Goal: Information Seeking & Learning: Learn about a topic

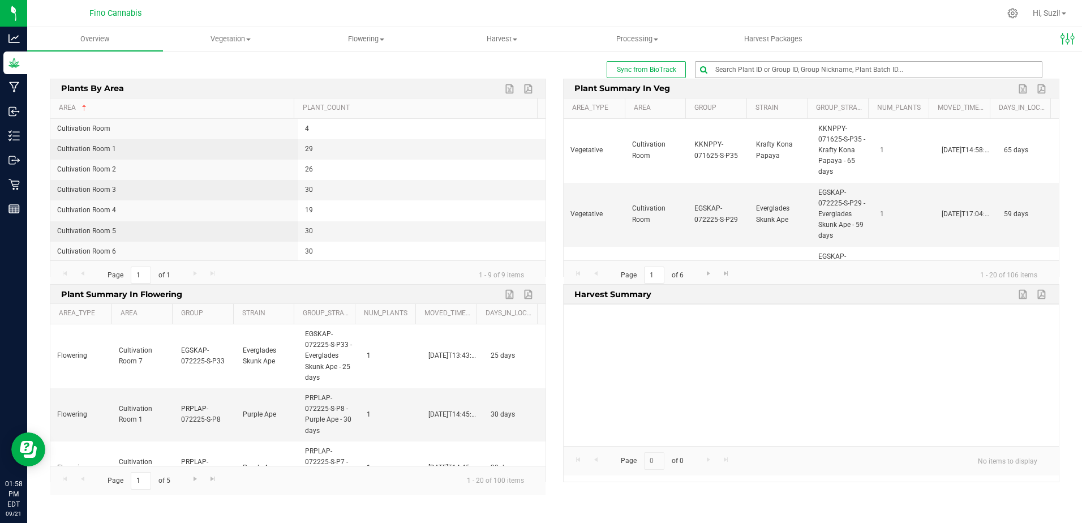
scroll to position [1071, 0]
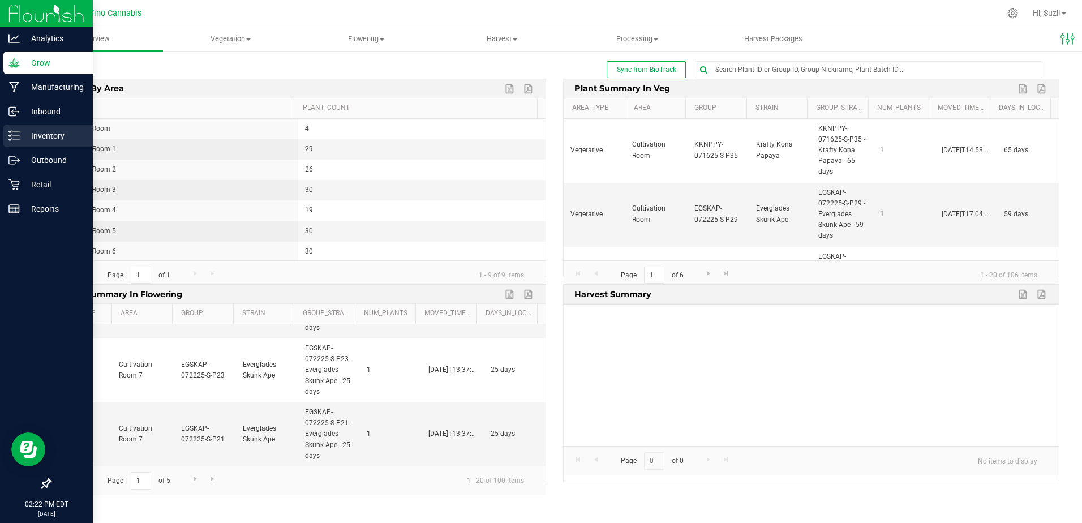
click at [28, 140] on p "Inventory" at bounding box center [54, 136] width 68 height 14
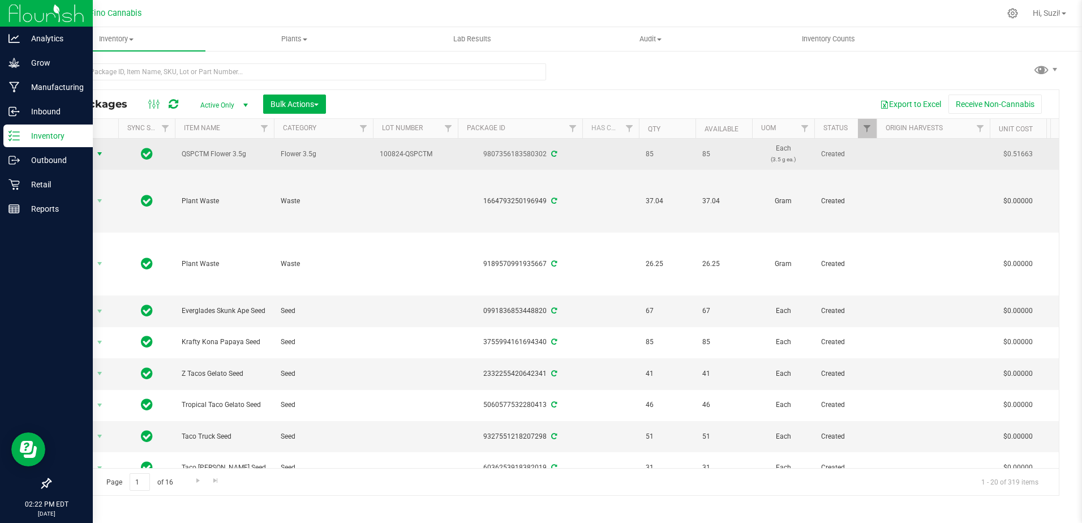
click at [99, 156] on span "select" at bounding box center [99, 153] width 9 height 9
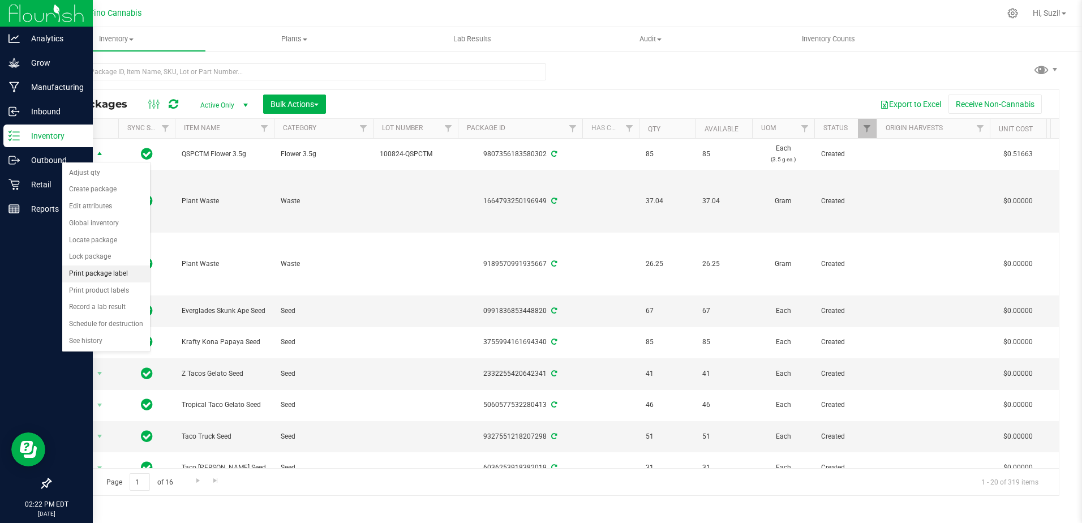
click at [102, 273] on li "Print package label" at bounding box center [106, 273] width 88 height 17
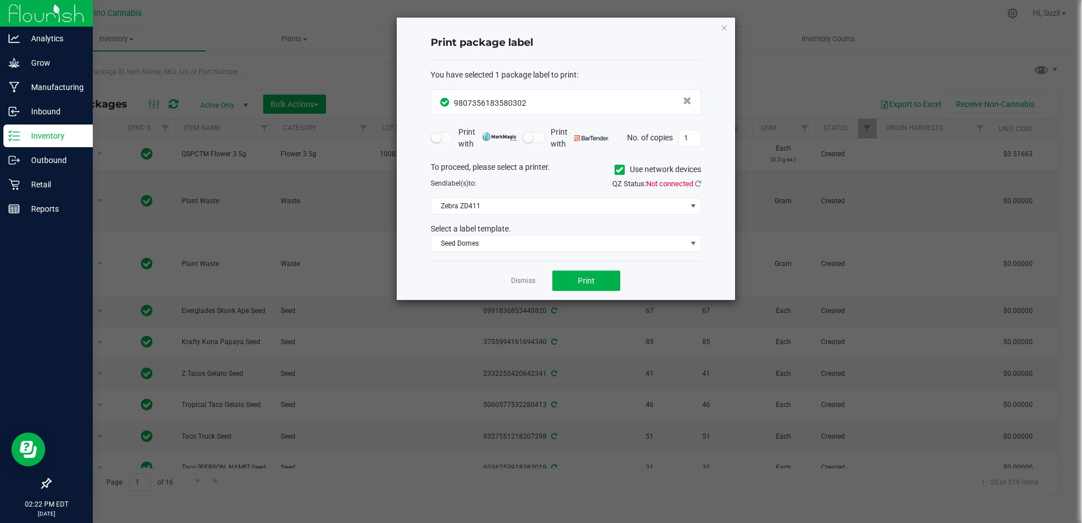
click at [618, 170] on icon at bounding box center [618, 170] width 7 height 0
click at [0, 0] on input "Use network devices" at bounding box center [0, 0] width 0 height 0
click at [696, 180] on icon at bounding box center [698, 183] width 6 height 7
click at [694, 204] on span at bounding box center [692, 205] width 9 height 9
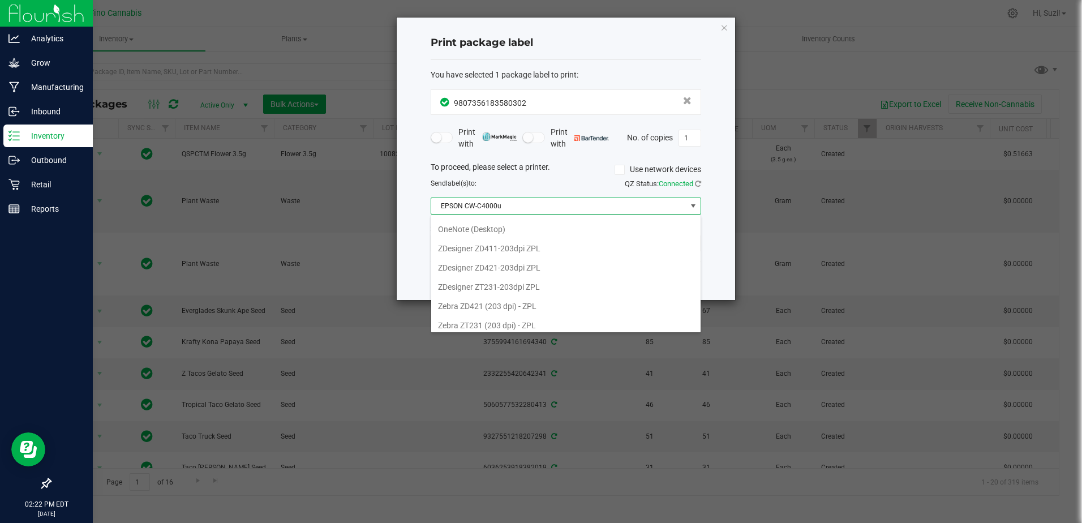
scroll to position [98, 0]
click at [548, 248] on ZPL "ZDesigner ZD411-203dpi ZPL" at bounding box center [565, 243] width 269 height 19
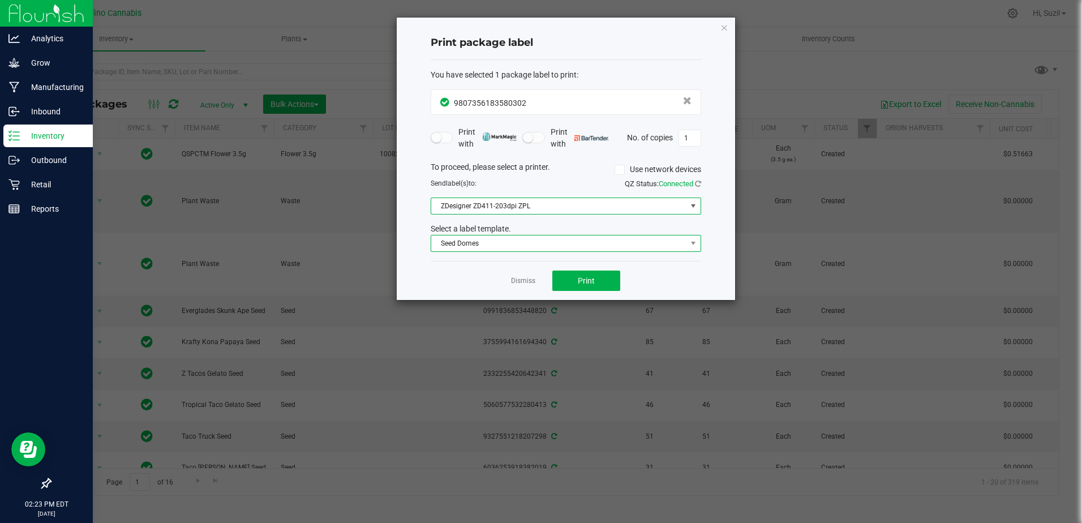
click at [549, 244] on span "Seed Domes" at bounding box center [558, 243] width 255 height 16
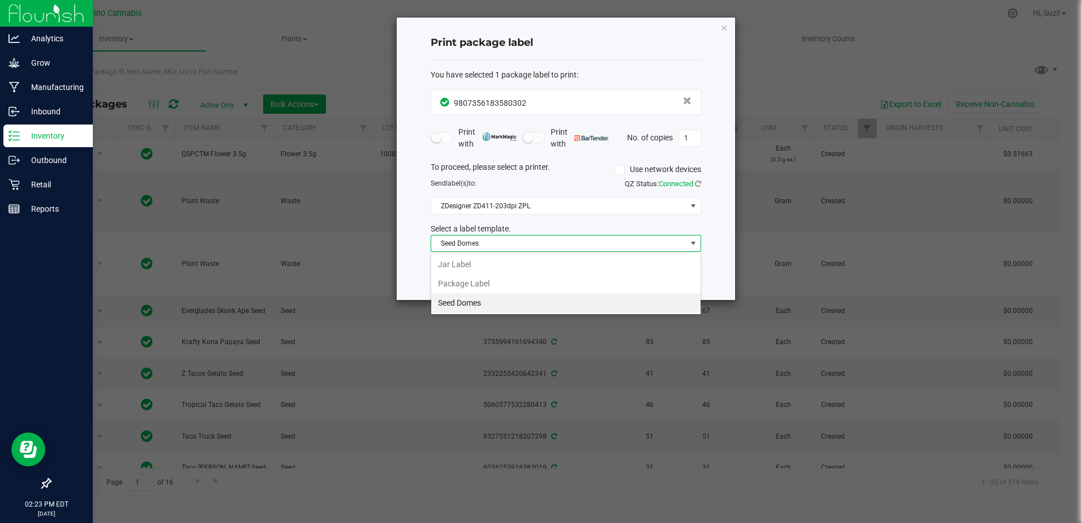
scroll to position [17, 270]
click at [533, 283] on li "Package Label" at bounding box center [565, 283] width 269 height 19
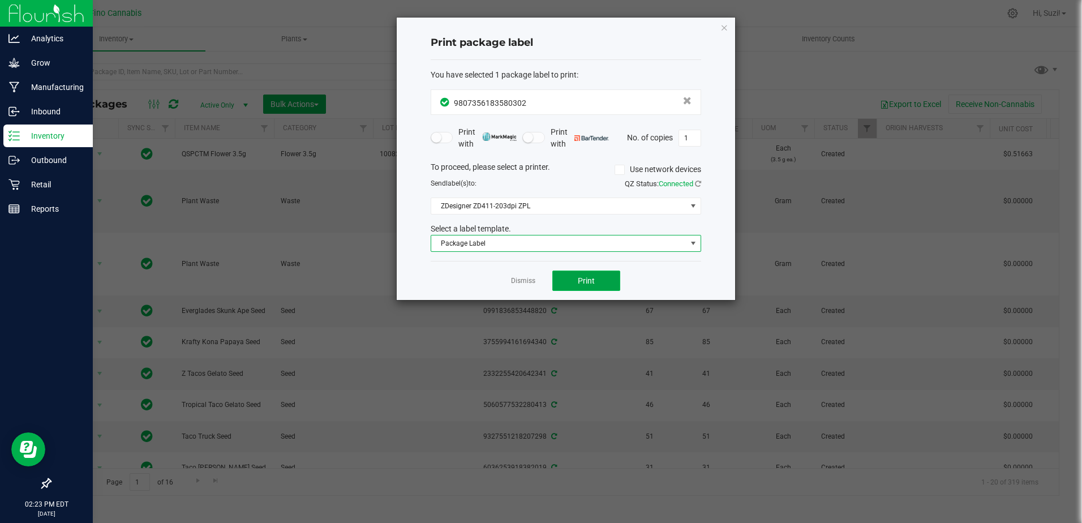
click at [587, 282] on span "Print" at bounding box center [586, 280] width 17 height 9
click at [694, 238] on span at bounding box center [693, 243] width 14 height 16
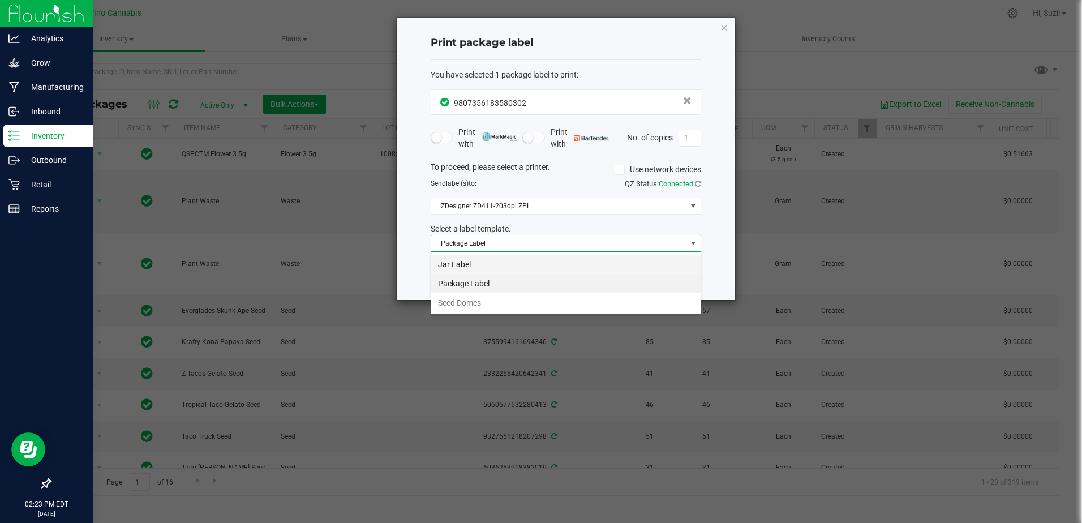
click at [567, 261] on li "Jar Label" at bounding box center [565, 264] width 269 height 19
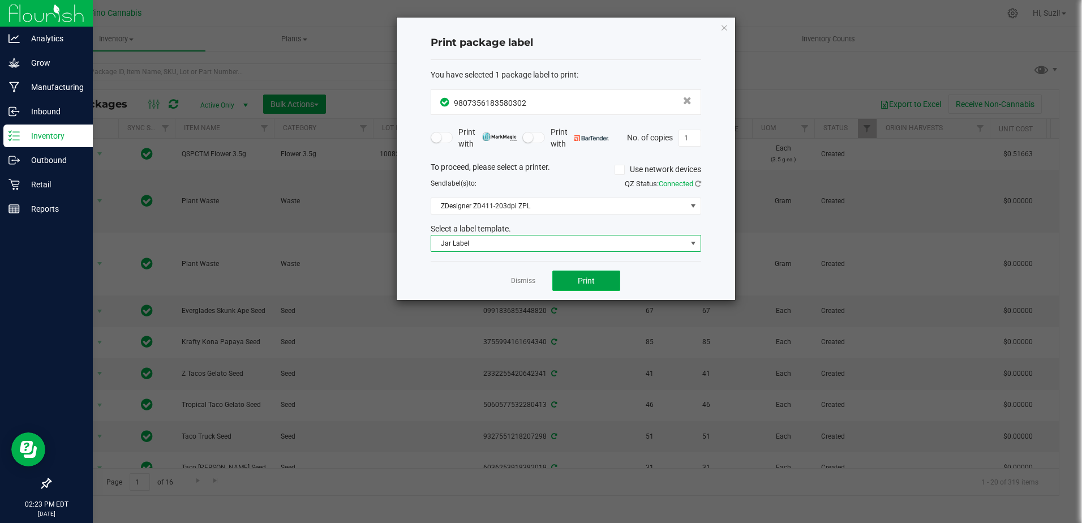
click at [574, 283] on button "Print" at bounding box center [586, 280] width 68 height 20
click at [572, 275] on button "Print" at bounding box center [586, 280] width 68 height 20
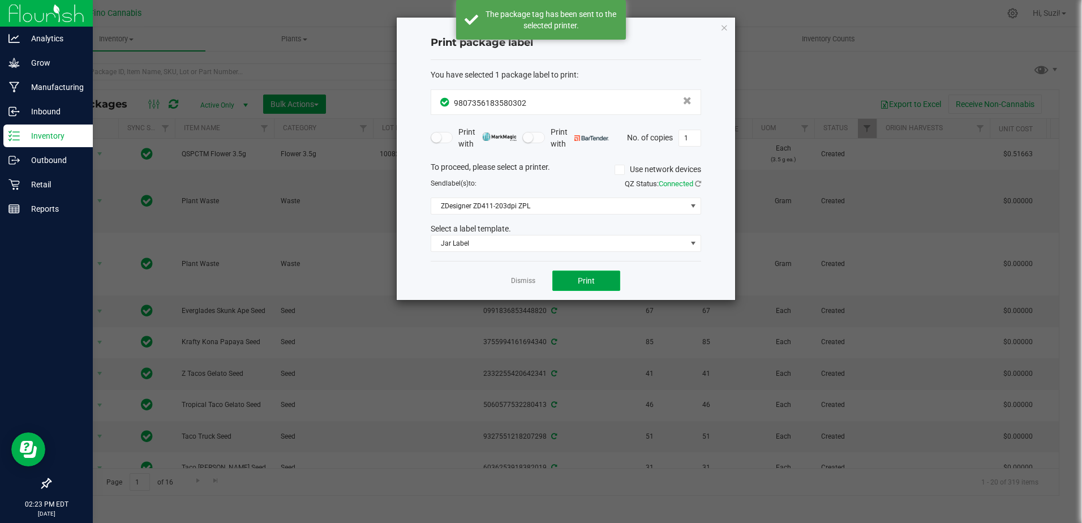
click at [572, 275] on button "Print" at bounding box center [586, 280] width 68 height 20
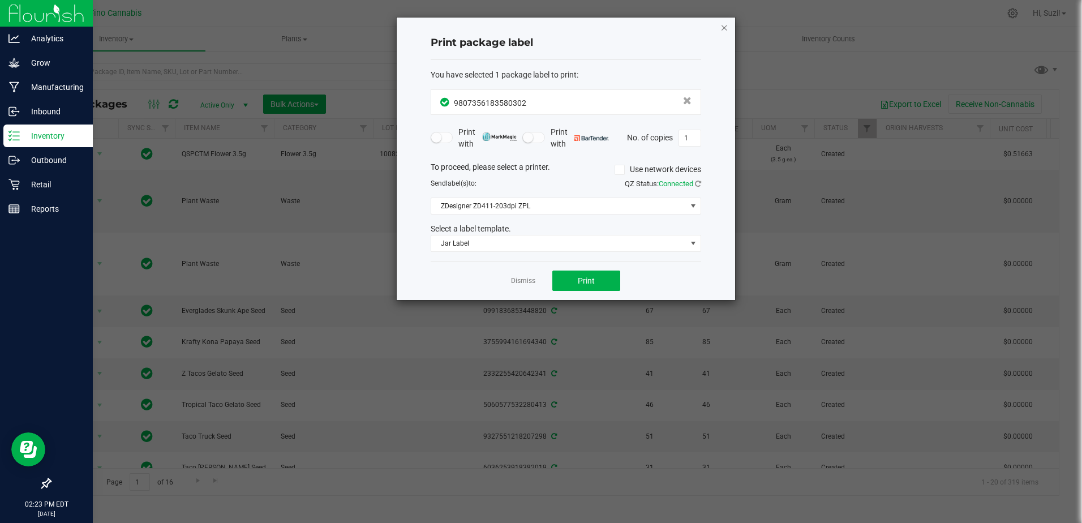
click at [721, 28] on icon "button" at bounding box center [724, 27] width 8 height 14
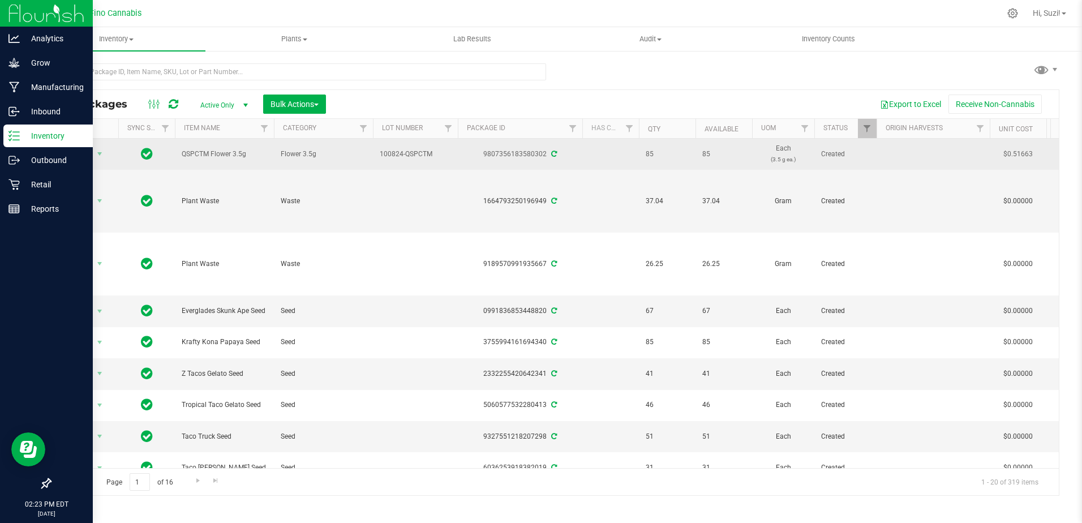
click at [468, 158] on div "9807356183580302" at bounding box center [520, 154] width 128 height 11
click at [99, 152] on span "select" at bounding box center [99, 153] width 9 height 9
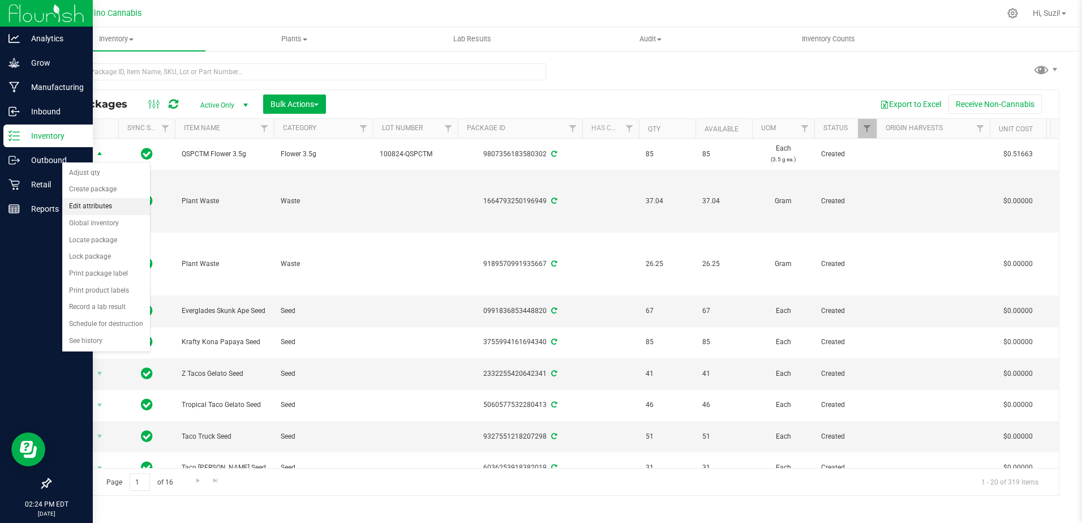
click at [115, 208] on li "Edit attributes" at bounding box center [106, 206] width 88 height 17
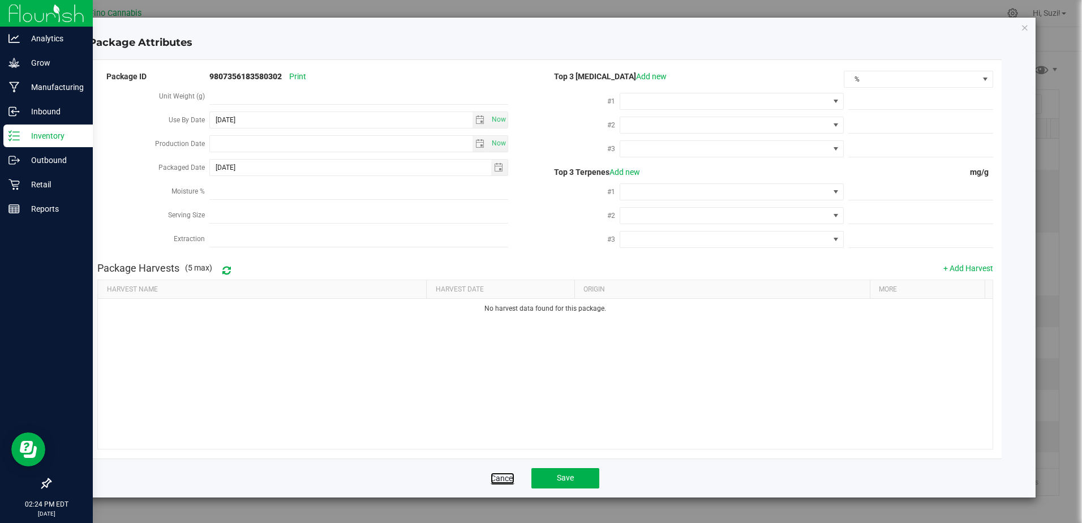
click at [508, 475] on link "Cancel" at bounding box center [502, 477] width 24 height 11
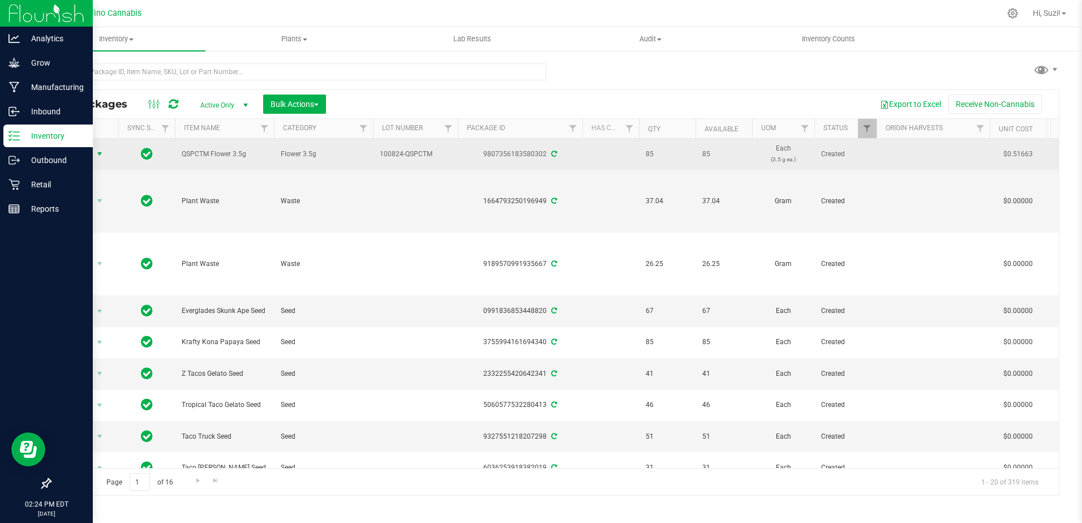
click at [102, 152] on span "select" at bounding box center [99, 153] width 9 height 9
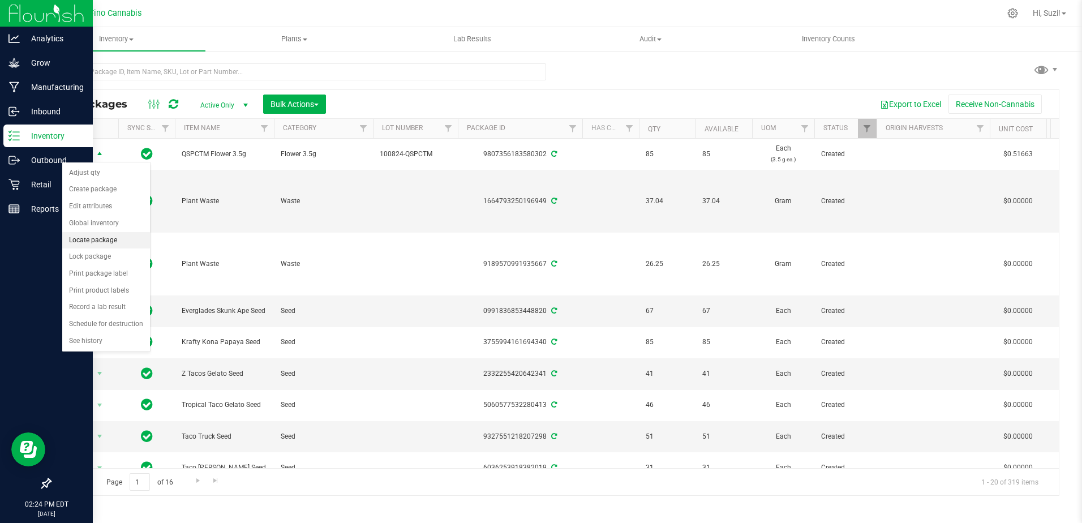
click at [111, 242] on li "Locate package" at bounding box center [106, 240] width 88 height 17
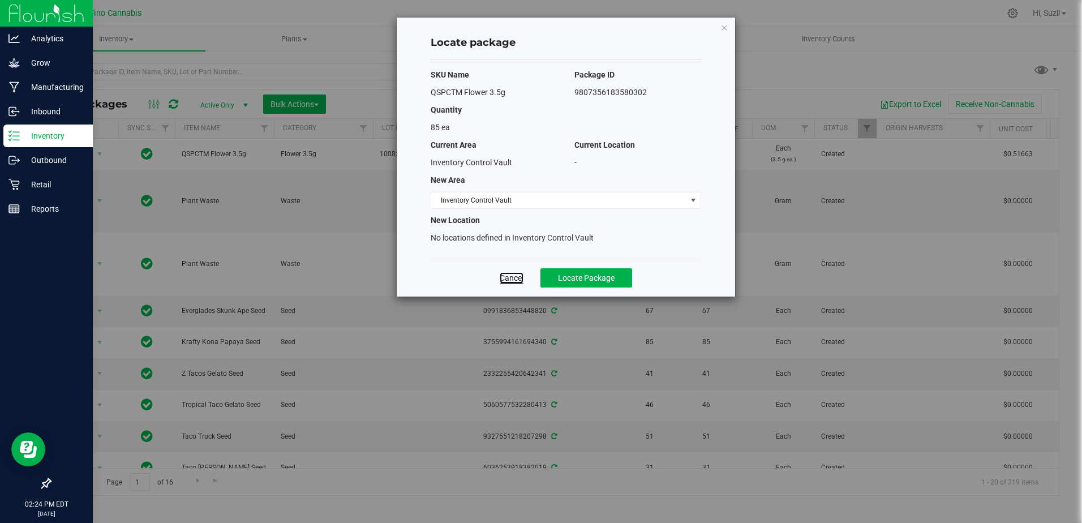
click at [510, 275] on link "Cancel" at bounding box center [511, 277] width 24 height 11
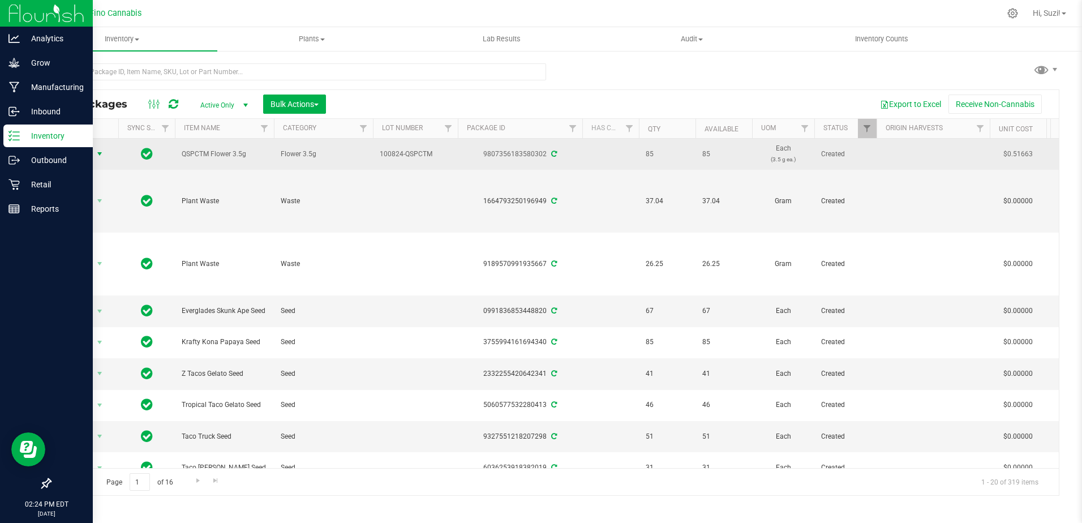
click at [100, 154] on span "select" at bounding box center [99, 153] width 9 height 9
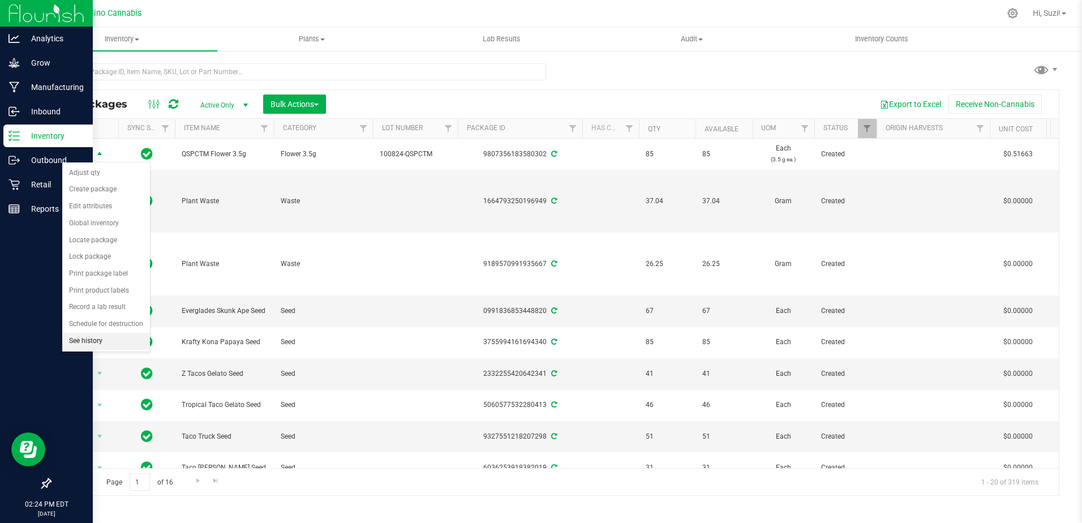
click at [109, 341] on li "See history" at bounding box center [106, 341] width 88 height 17
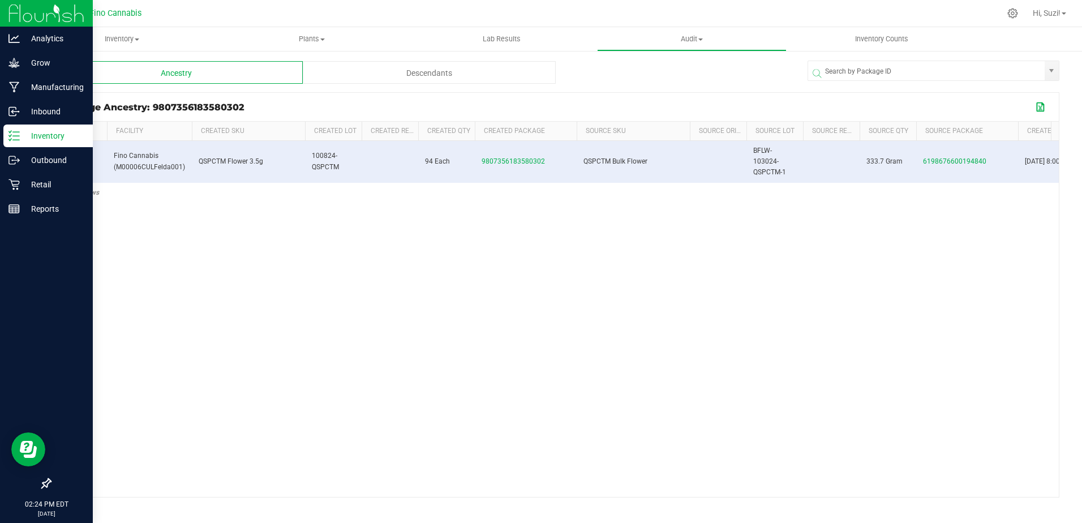
click at [1039, 105] on button "Export to Excel" at bounding box center [1041, 107] width 18 height 15
drag, startPoint x: 195, startPoint y: 298, endPoint x: 216, endPoint y: 265, distance: 38.6
click at [195, 298] on div "0 Fino Cannabis (M00006CULFelda001) QSPCTM Flower 3.5g 100824-QSPCTM 94 Each 98…" at bounding box center [554, 319] width 1008 height 356
click at [59, 161] on p "Outbound" at bounding box center [54, 160] width 68 height 14
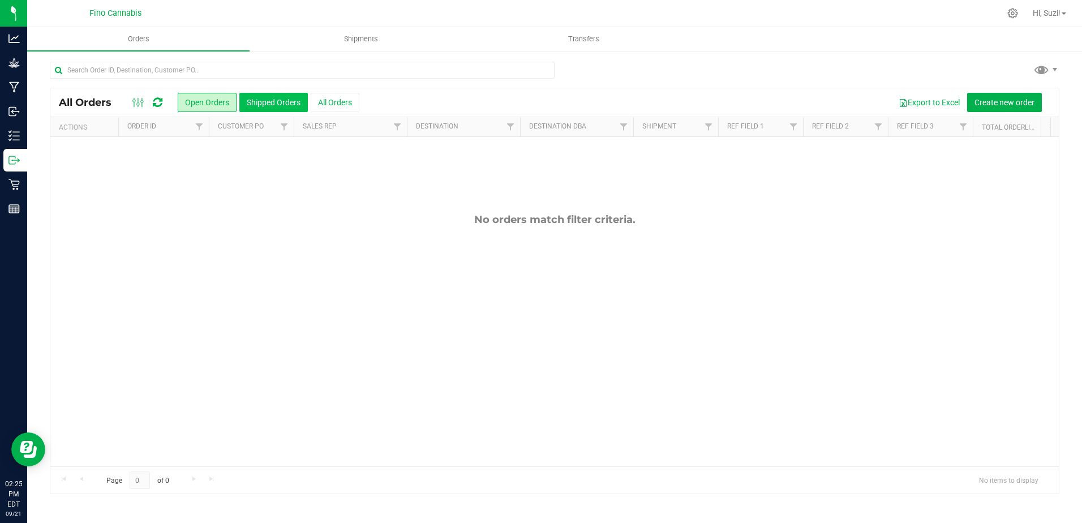
click at [286, 100] on button "Shipped Orders" at bounding box center [273, 102] width 68 height 19
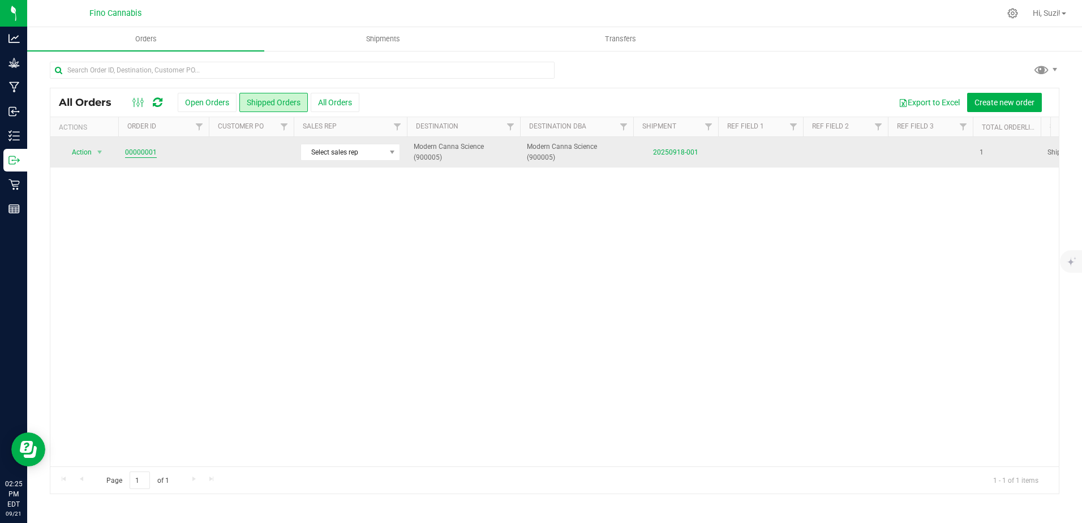
click at [131, 153] on link "00000001" at bounding box center [141, 152] width 32 height 11
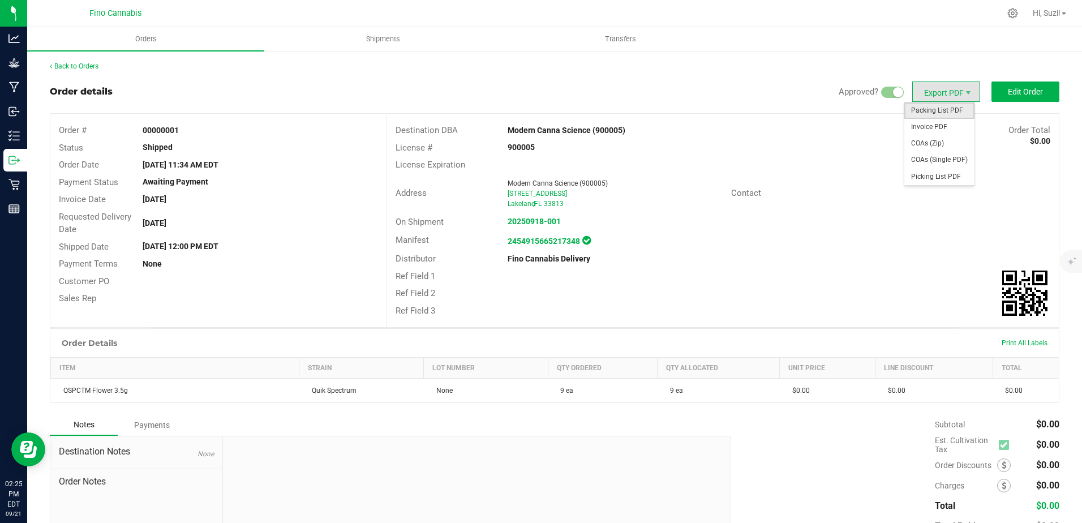
click at [956, 114] on span "Packing List PDF" at bounding box center [939, 110] width 70 height 16
click at [963, 90] on span "Export PDF" at bounding box center [967, 92] width 9 height 9
click at [939, 130] on span "Invoice PDF" at bounding box center [939, 127] width 70 height 16
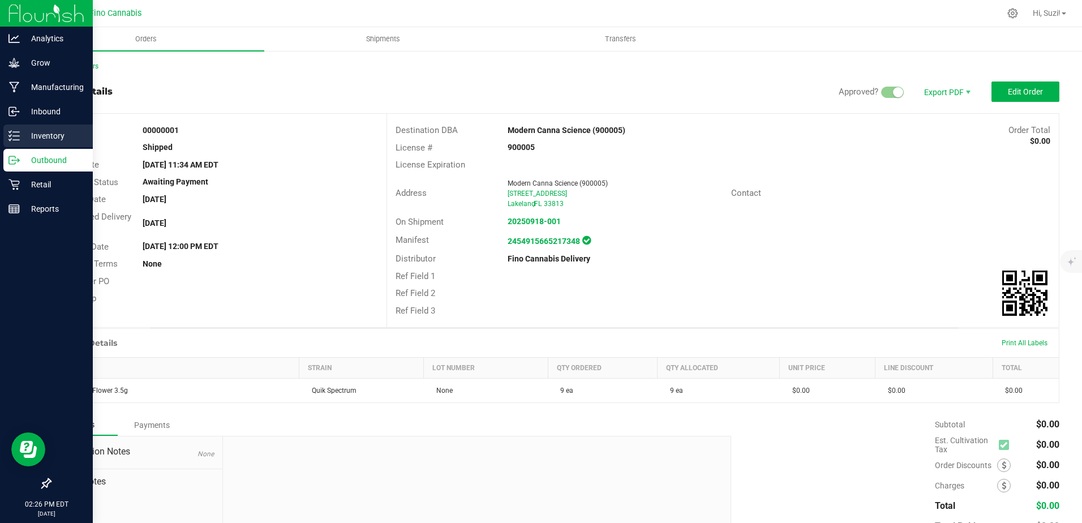
click at [54, 137] on p "Inventory" at bounding box center [54, 136] width 68 height 14
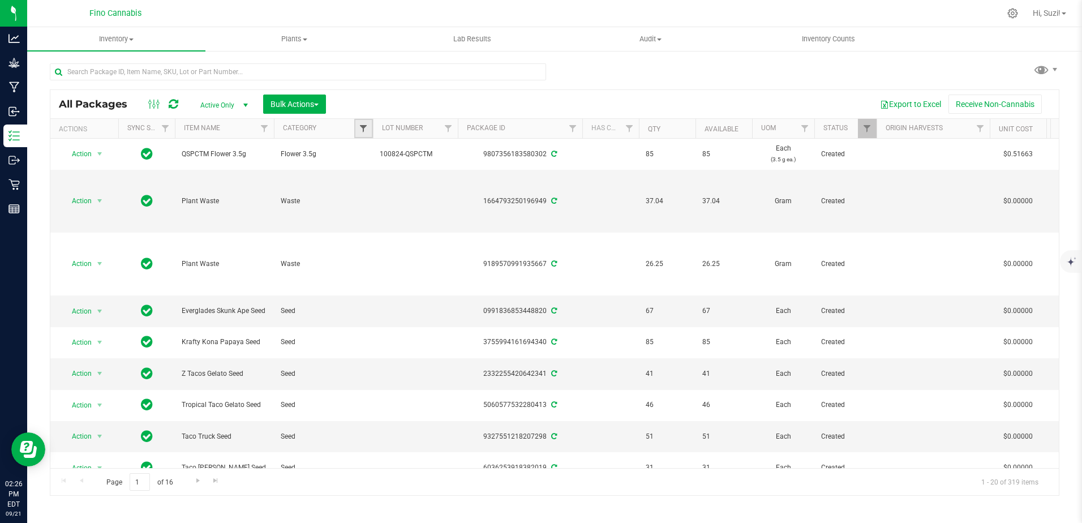
click at [365, 126] on span "Filter" at bounding box center [363, 128] width 9 height 9
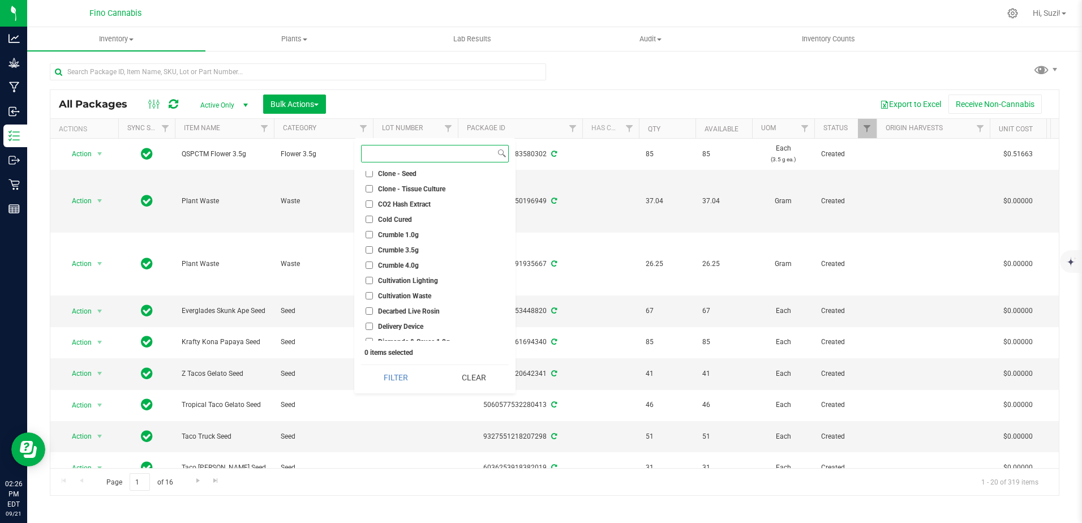
scroll to position [679, 0]
click at [367, 219] on input "Flower 3.5g" at bounding box center [368, 215] width 7 height 7
checkbox input "true"
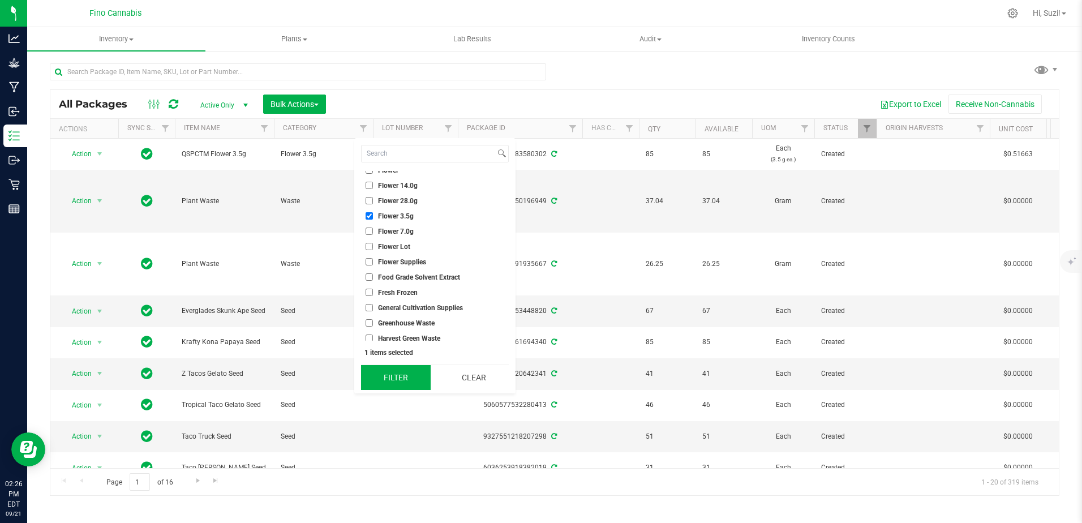
click at [414, 377] on button "Filter" at bounding box center [396, 377] width 70 height 25
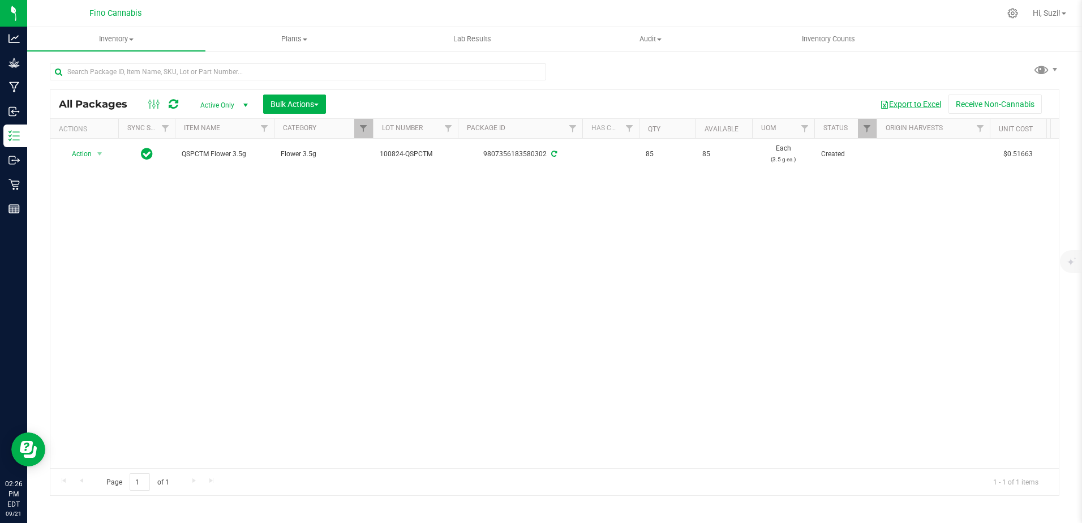
click at [921, 104] on button "Export to Excel" at bounding box center [910, 103] width 76 height 19
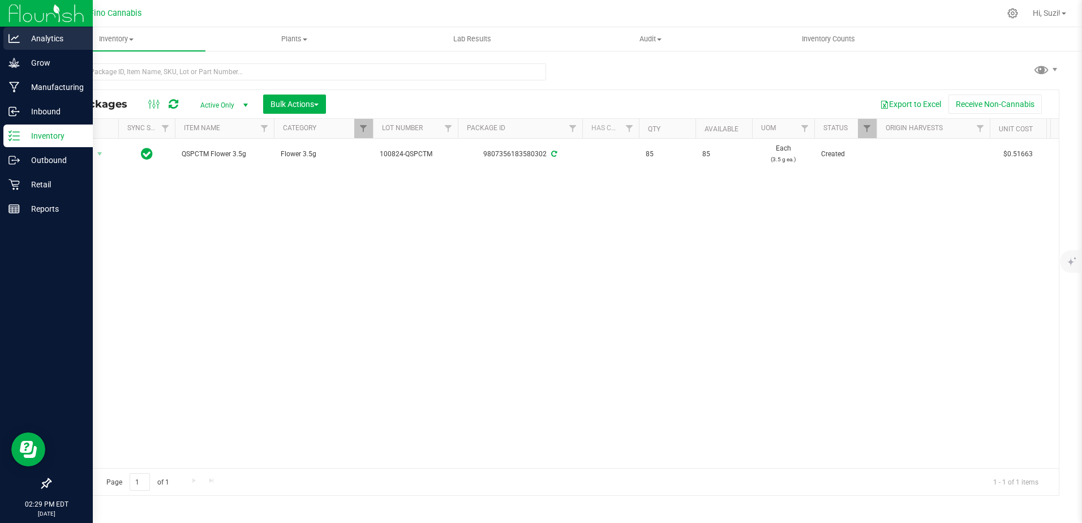
click at [33, 41] on p "Analytics" at bounding box center [54, 39] width 68 height 14
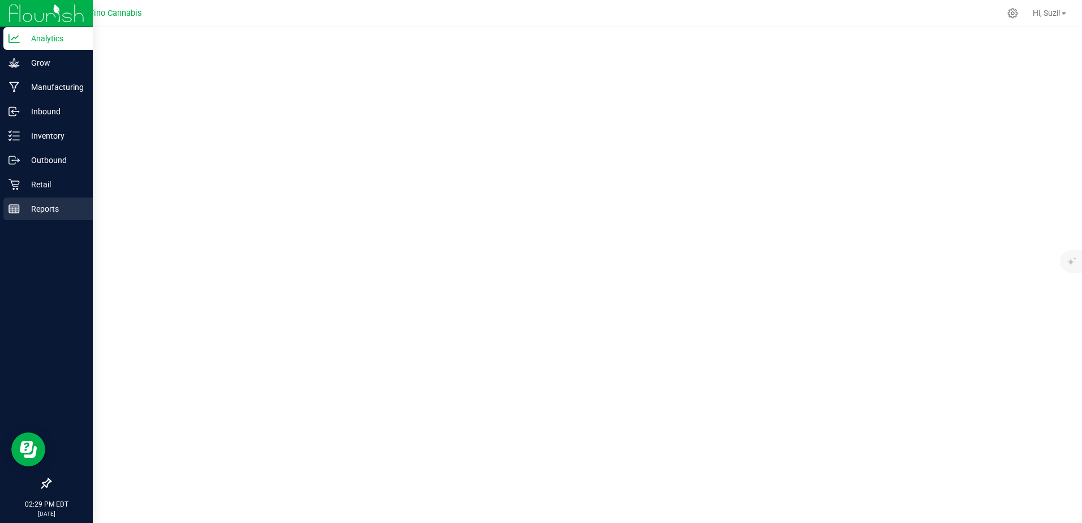
click at [13, 211] on line at bounding box center [14, 211] width 10 height 0
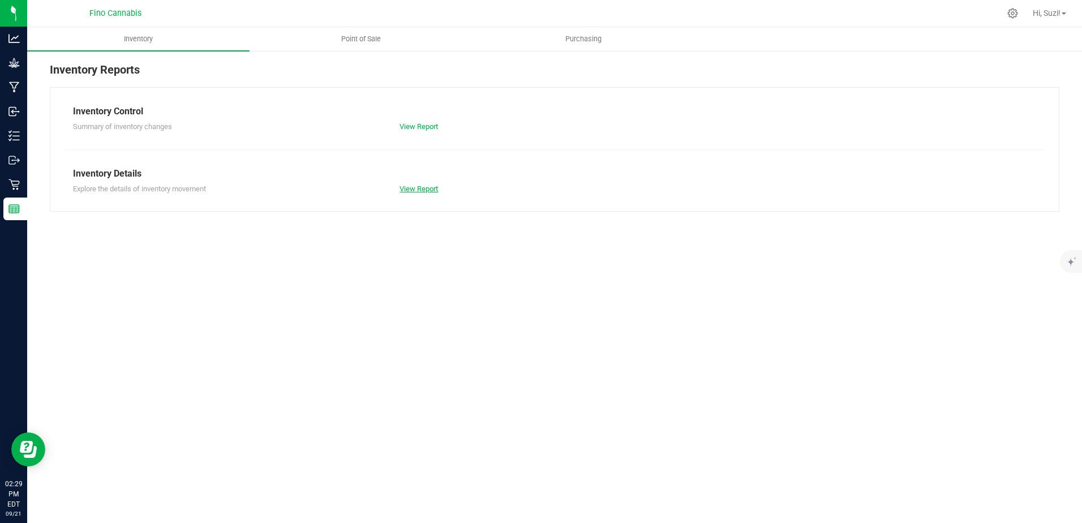
click at [411, 191] on link "View Report" at bounding box center [418, 188] width 38 height 8
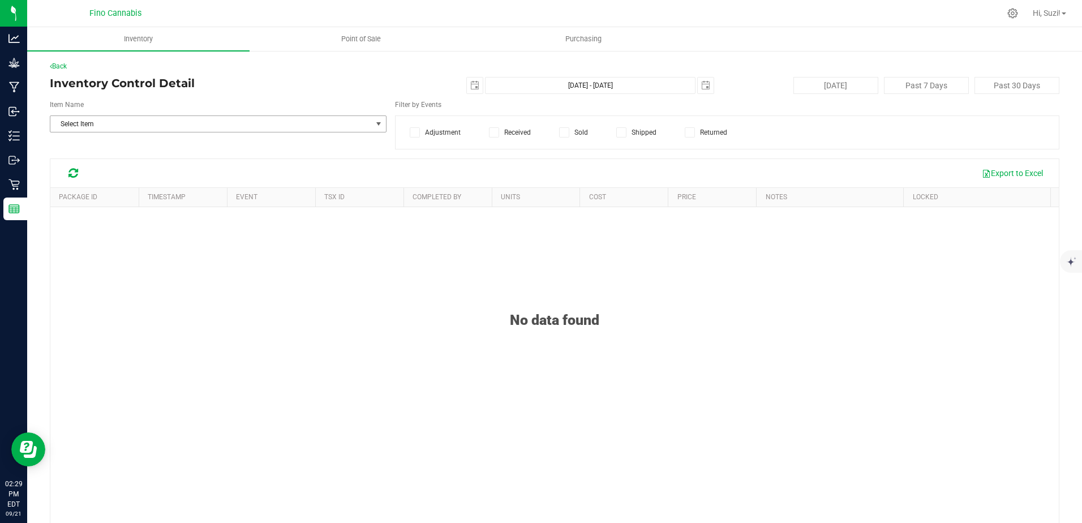
click at [377, 130] on span "select" at bounding box center [379, 124] width 14 height 16
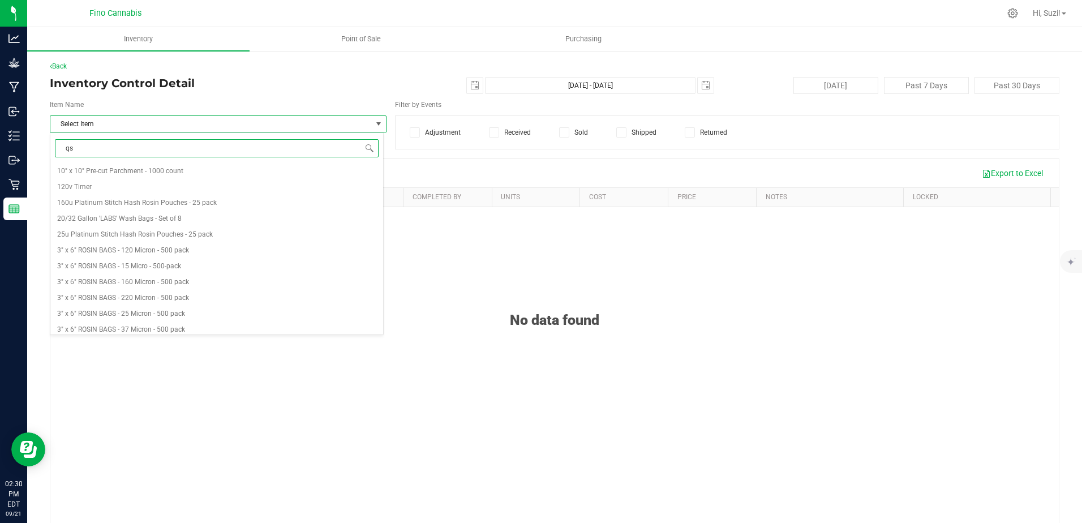
type input "qsp"
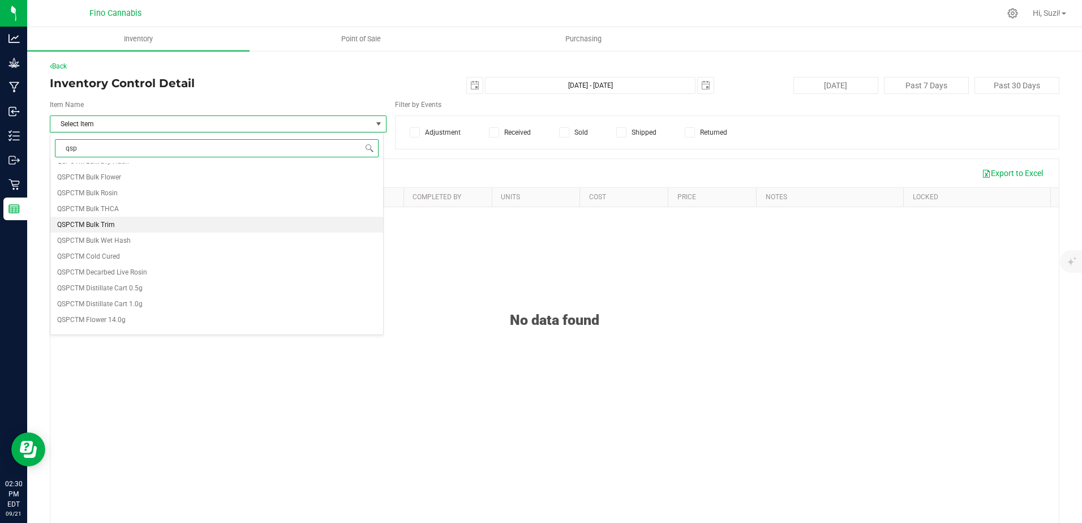
scroll to position [113, 0]
click at [95, 298] on span "QSPCTM Flower 3.5g" at bounding box center [89, 295] width 64 height 8
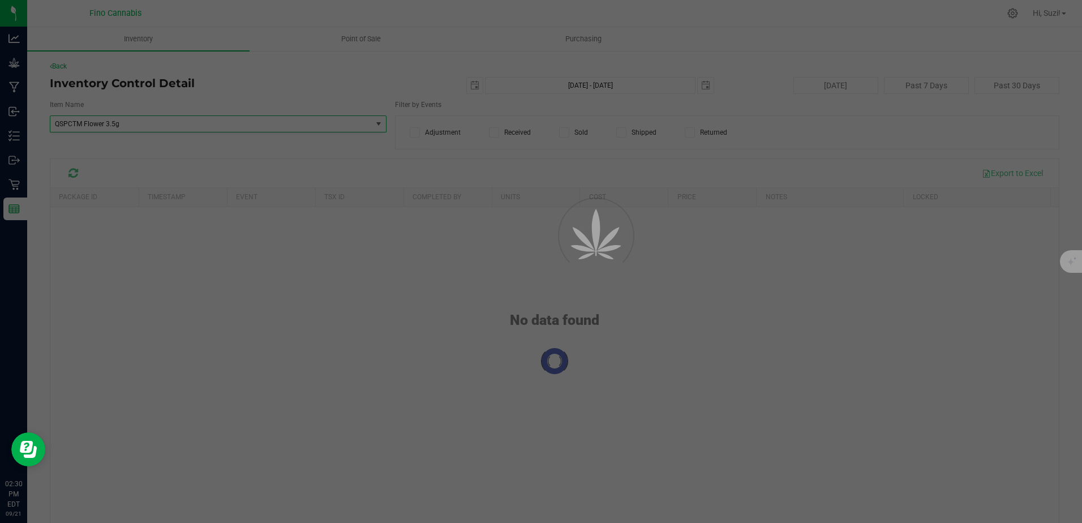
scroll to position [13194, 0]
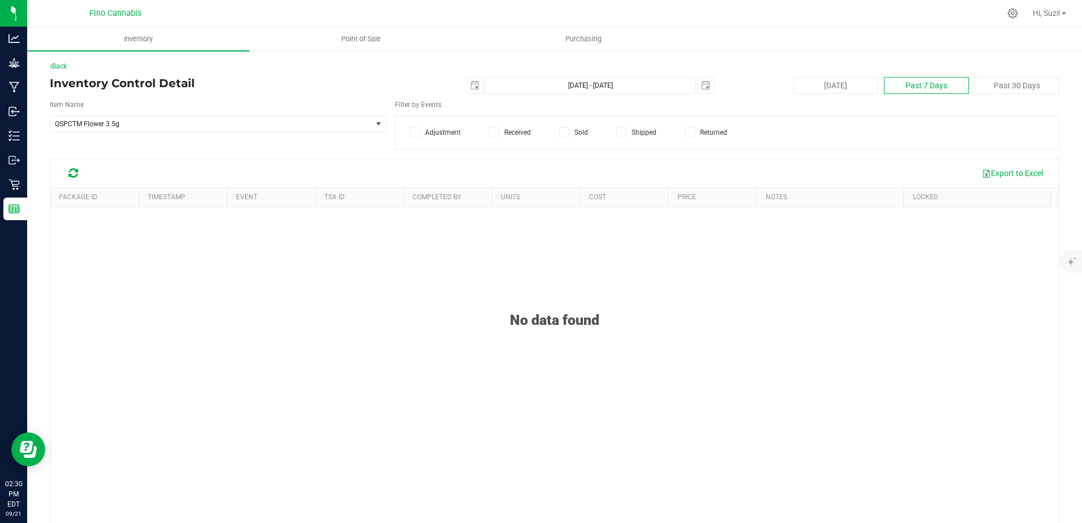
click at [912, 89] on button "Past 7 Days" at bounding box center [926, 85] width 85 height 17
type input "[DATE]"
type input "[DATE] - [DATE]"
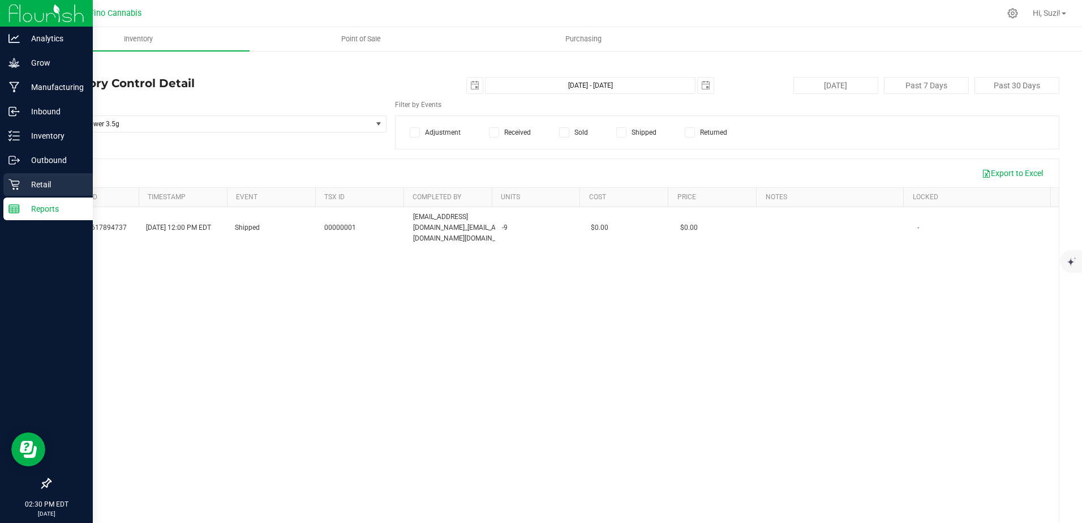
click at [55, 175] on div "Retail" at bounding box center [47, 184] width 89 height 23
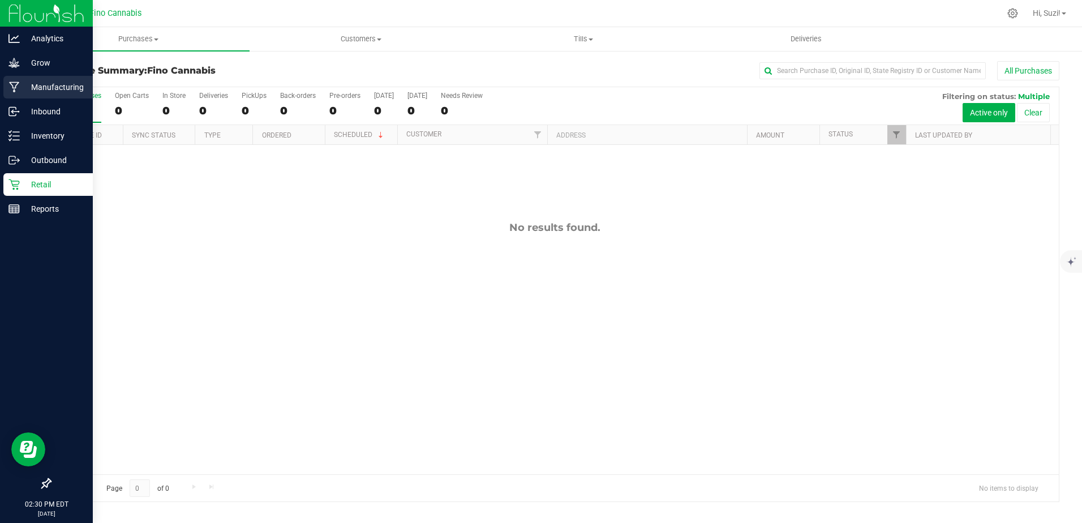
click at [61, 77] on div "Manufacturing" at bounding box center [47, 87] width 89 height 23
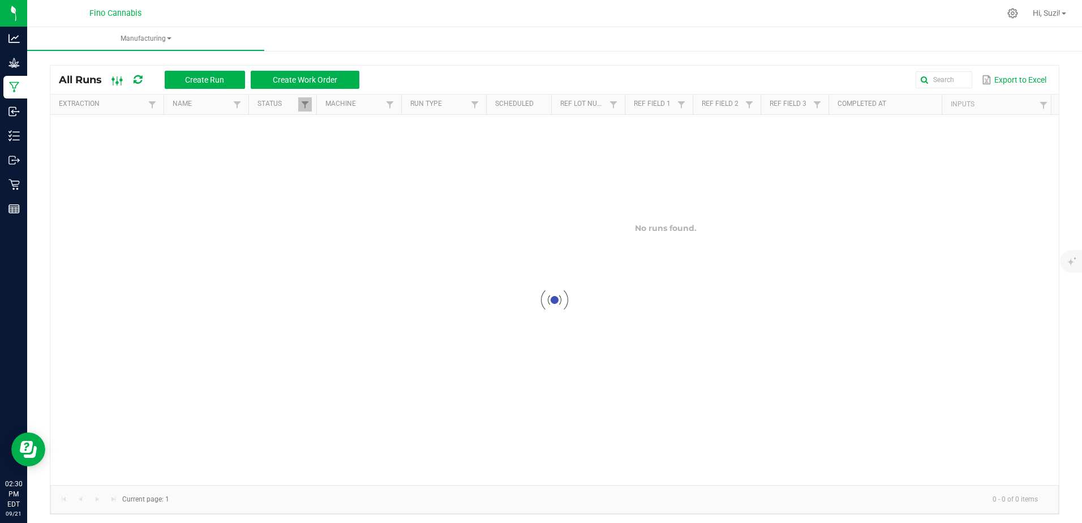
click at [117, 81] on ellipse at bounding box center [117, 82] width 3 height 3
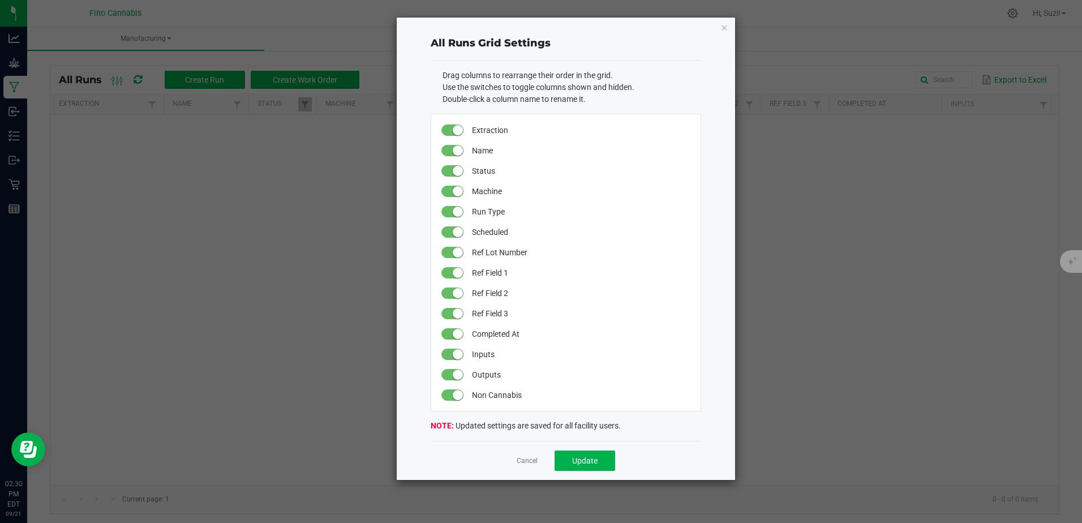
click at [165, 244] on ngb-modal-window "All Runs Grid Settings Drag columns to rearrange their order in the grid. Use t…" at bounding box center [545, 261] width 1090 height 523
click at [515, 460] on div "Cancel Update" at bounding box center [565, 460] width 270 height 39
click at [520, 460] on link "Cancel" at bounding box center [526, 461] width 21 height 10
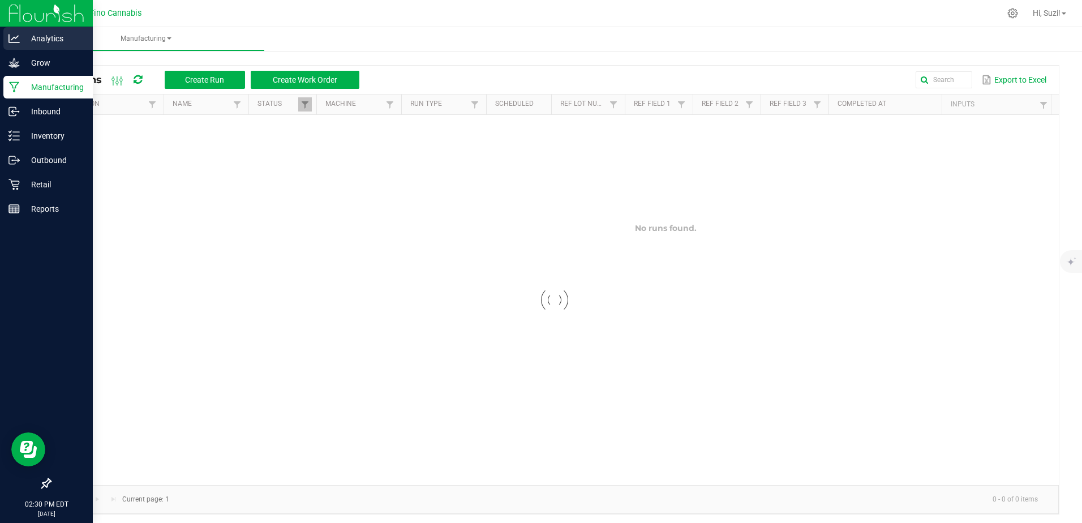
click at [14, 40] on icon at bounding box center [13, 38] width 11 height 11
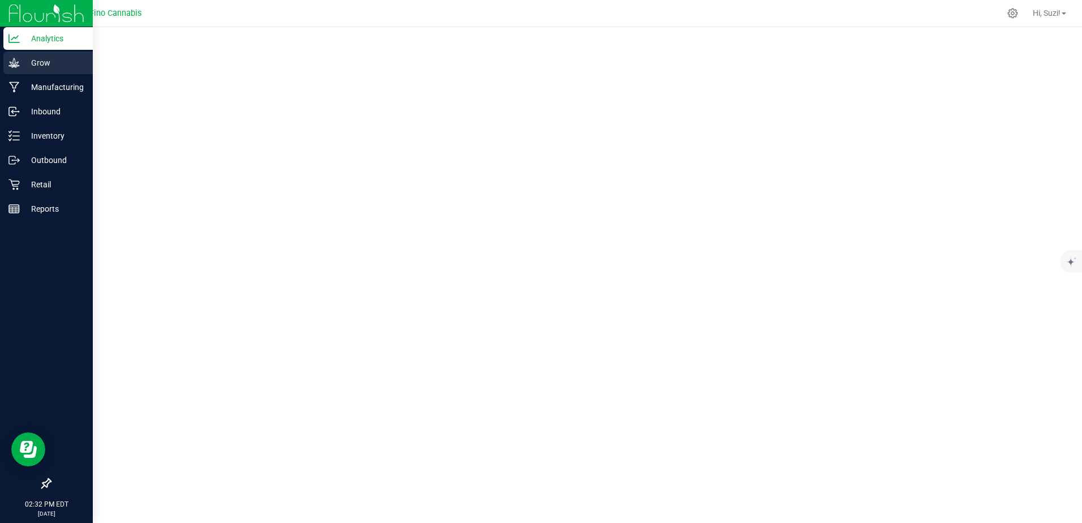
click at [29, 57] on p "Grow" at bounding box center [54, 63] width 68 height 14
click at [62, 85] on p "Manufacturing" at bounding box center [54, 87] width 68 height 14
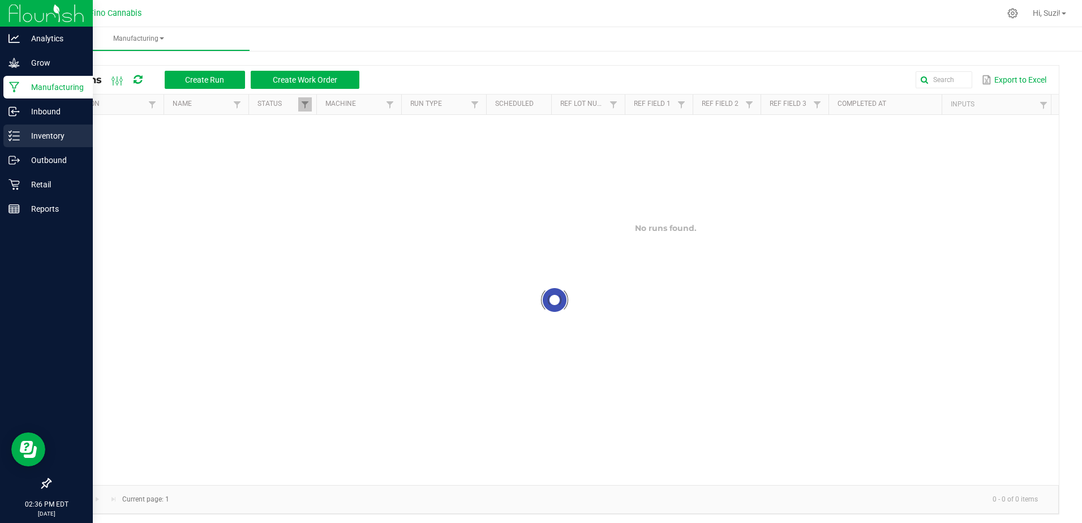
click at [67, 136] on p "Inventory" at bounding box center [54, 136] width 68 height 14
